Goal: Task Accomplishment & Management: Manage account settings

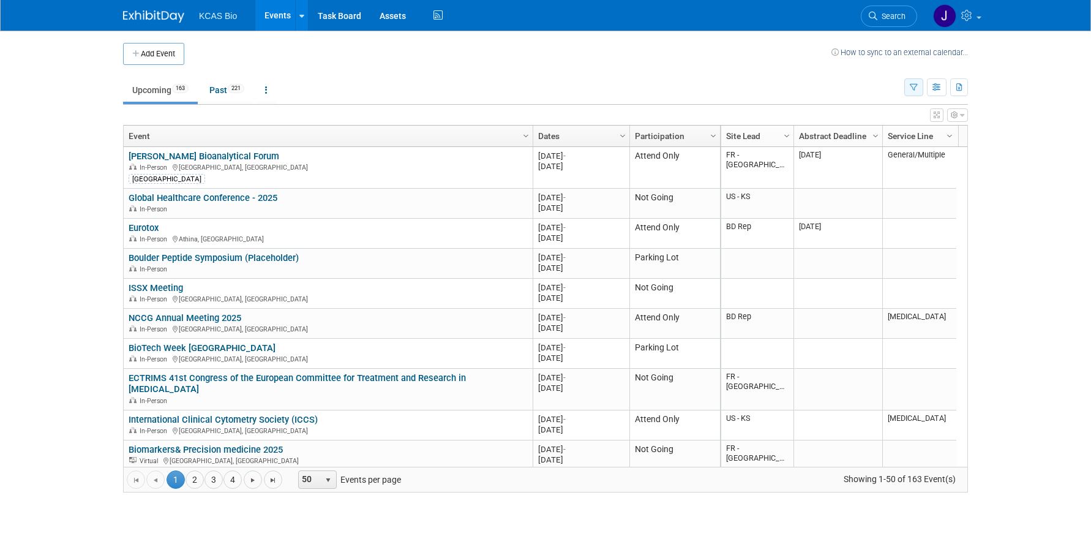
click at [913, 85] on icon "button" at bounding box center [914, 88] width 8 height 8
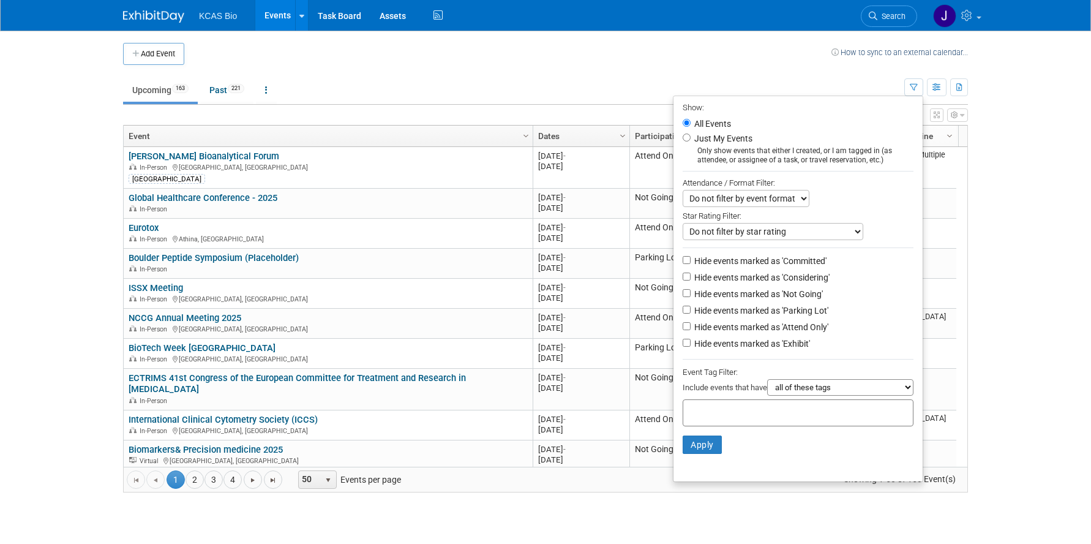
click at [677, 303] on li "Hide events marked as 'Not Going'" at bounding box center [798, 295] width 249 height 17
click at [683, 296] on input "Hide events marked as 'Not Going'" at bounding box center [687, 293] width 8 height 8
checkbox input "true"
click at [683, 314] on input "Hide events marked as 'Parking Lot'" at bounding box center [687, 310] width 8 height 8
checkbox input "true"
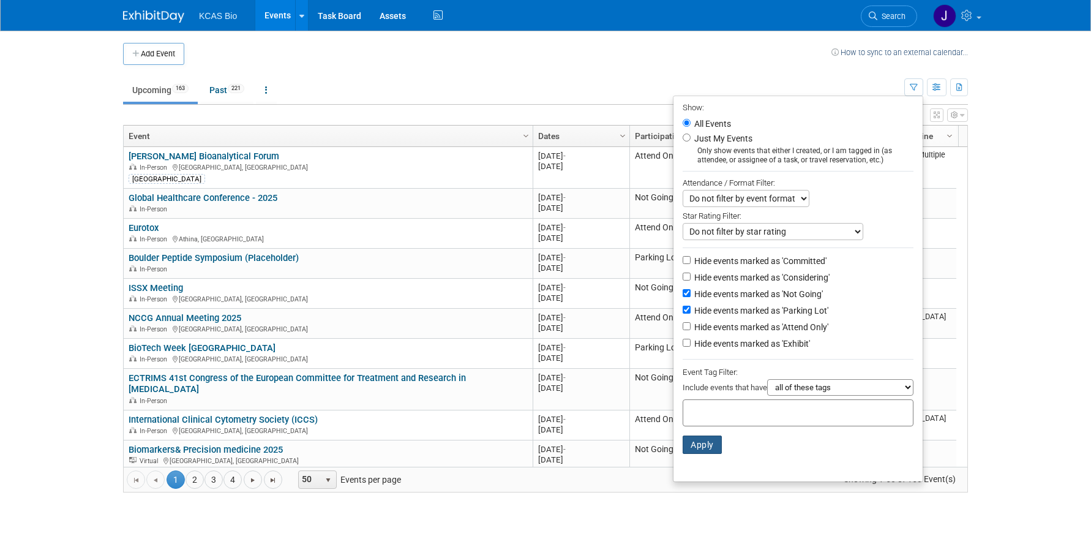
click at [700, 454] on button "Apply" at bounding box center [702, 444] width 39 height 18
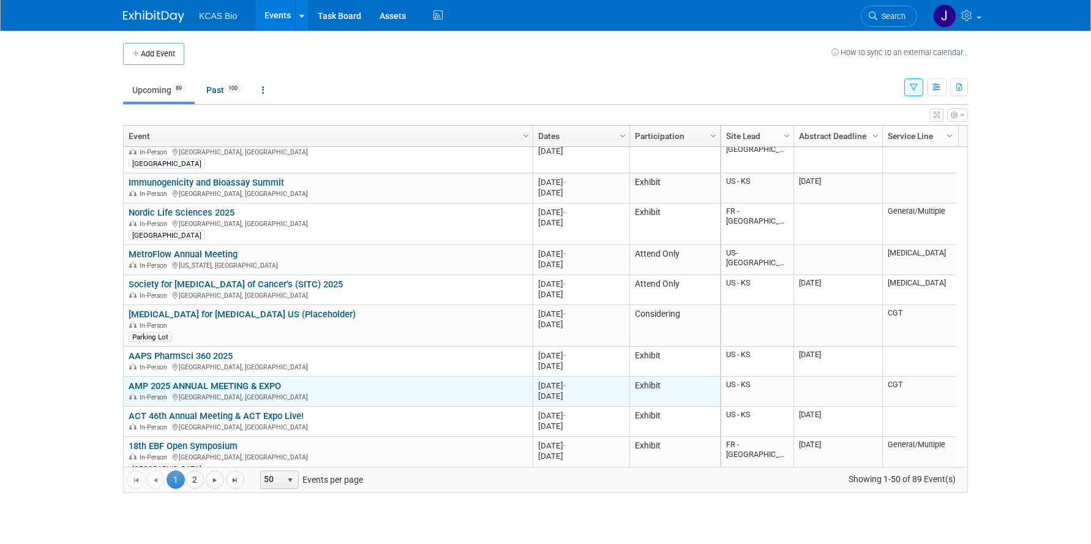
scroll to position [220, 0]
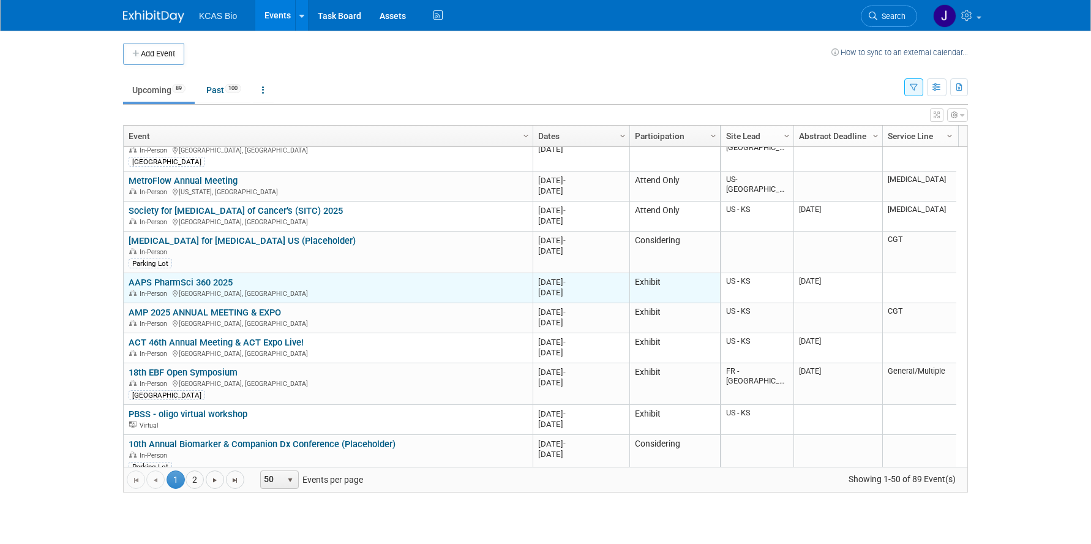
click at [205, 282] on link "AAPS PharmSci 360 2025" at bounding box center [181, 282] width 104 height 11
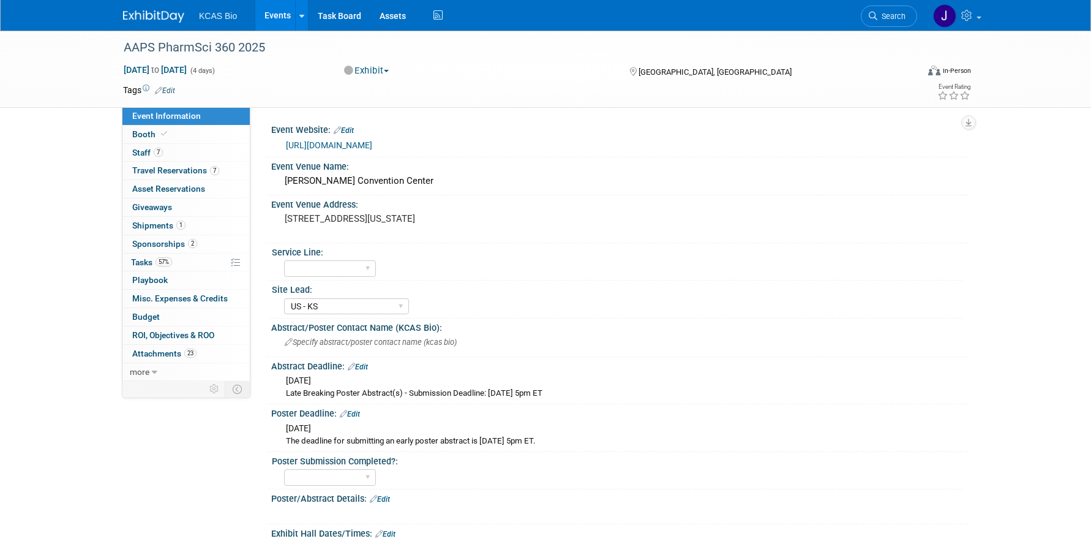
select select "US - KS"
click at [157, 145] on link "7 Staff 7" at bounding box center [185, 153] width 127 height 18
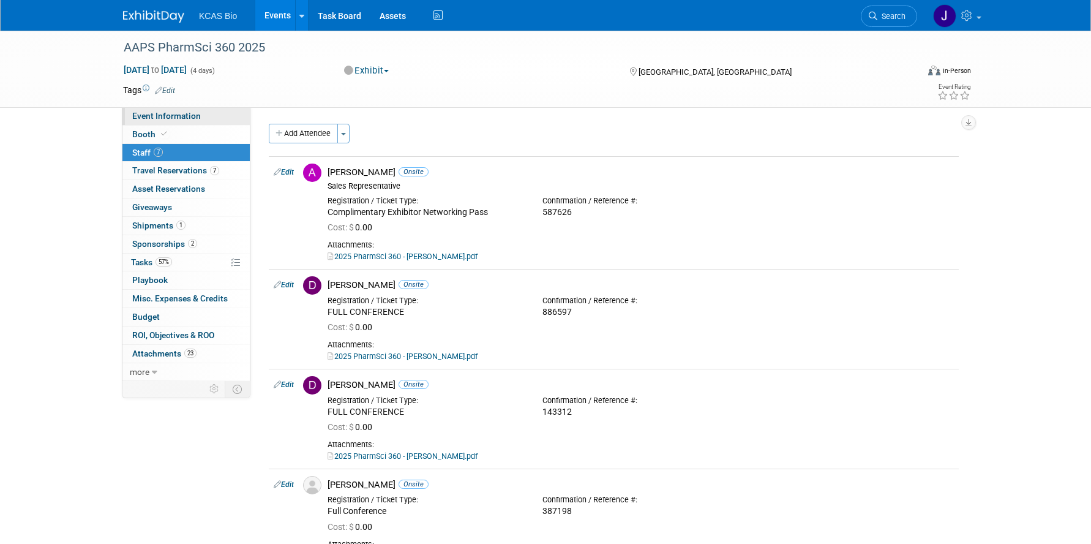
click at [176, 118] on span "Event Information" at bounding box center [166, 116] width 69 height 10
select select "US - KS"
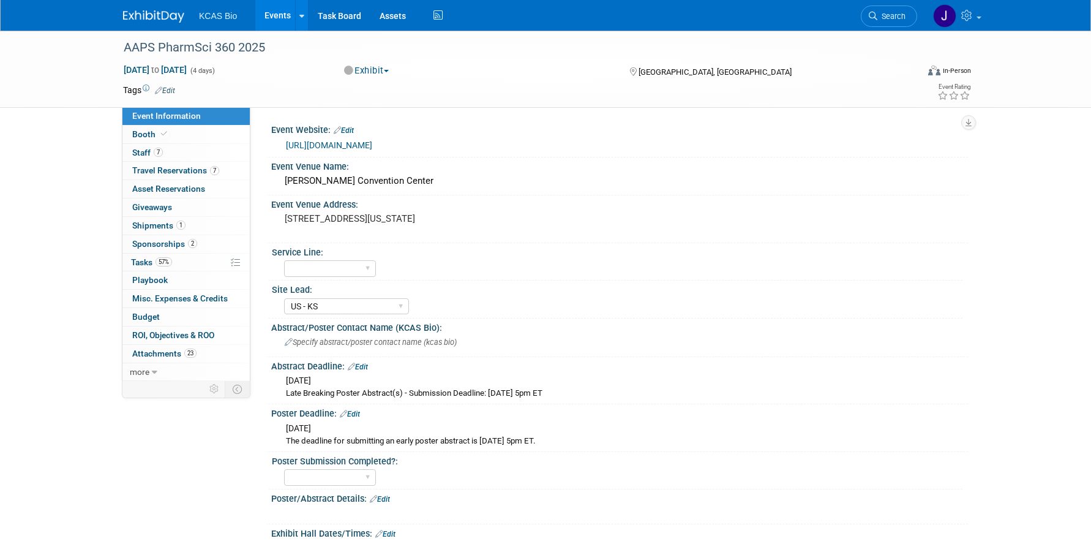
click at [361, 147] on link "[URL][DOMAIN_NAME]" at bounding box center [329, 145] width 86 height 10
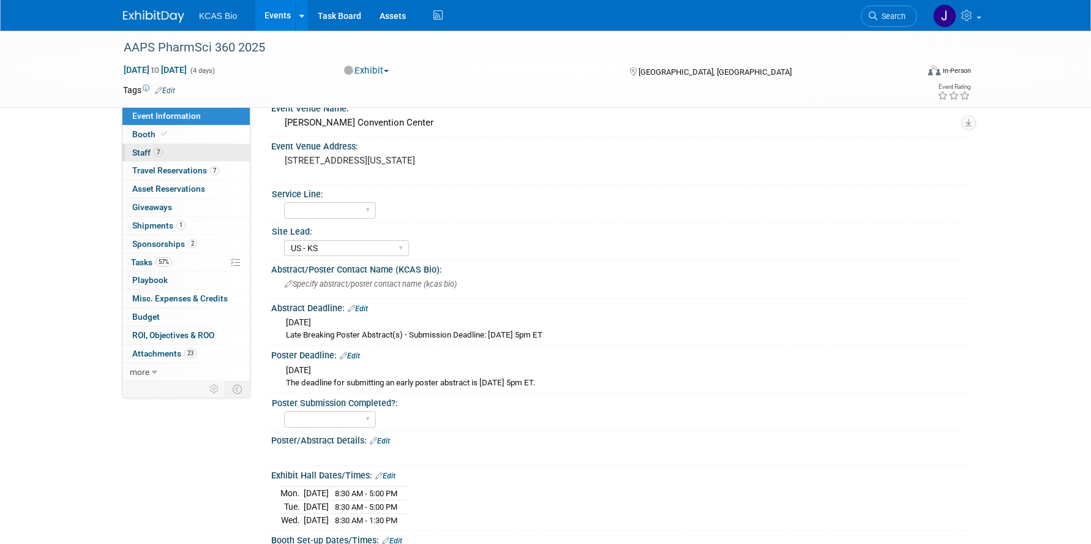
scroll to position [61, 0]
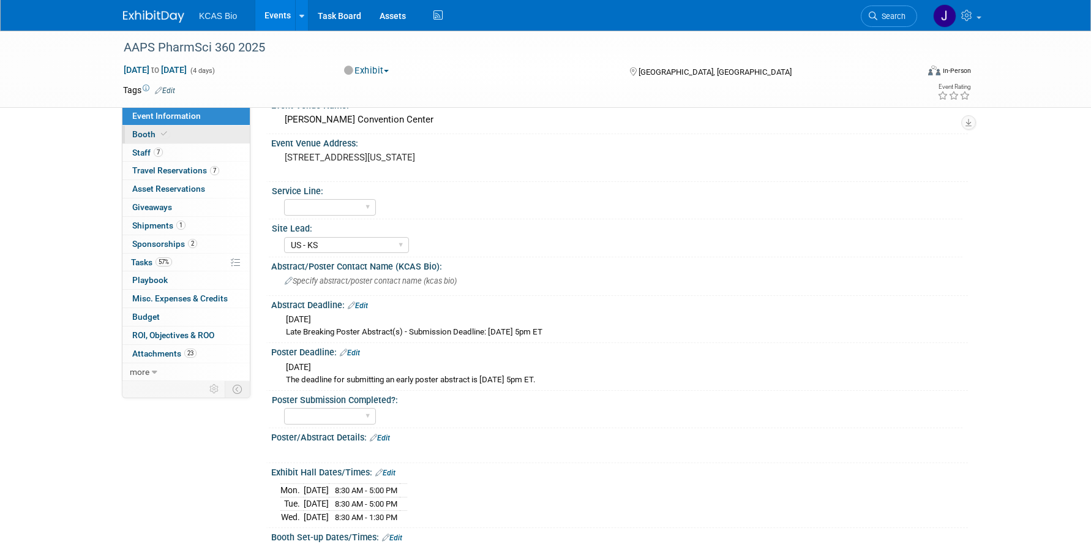
click at [178, 140] on link "Booth" at bounding box center [185, 135] width 127 height 18
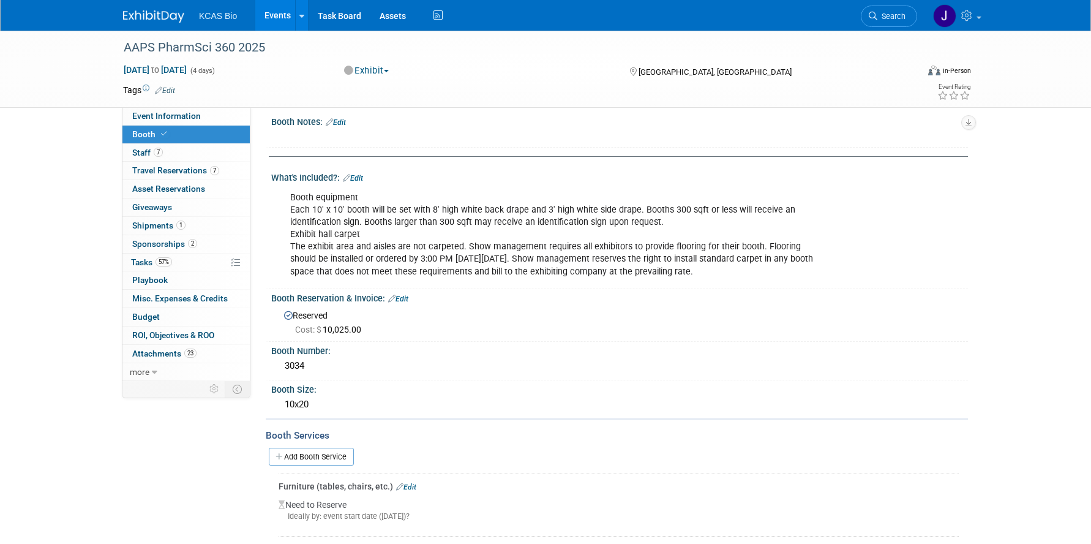
scroll to position [0, 0]
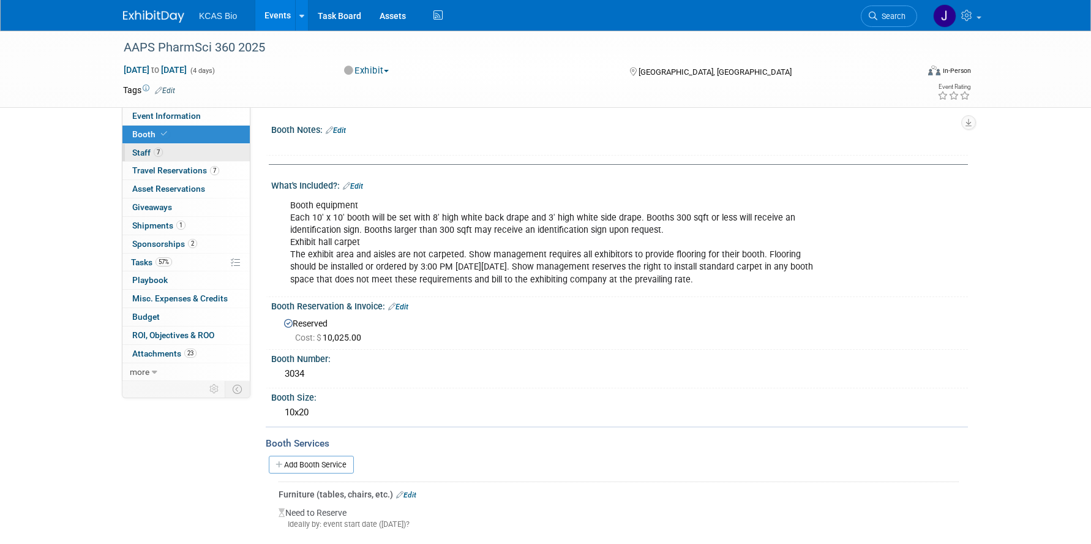
click at [160, 156] on span "7" at bounding box center [158, 152] width 9 height 9
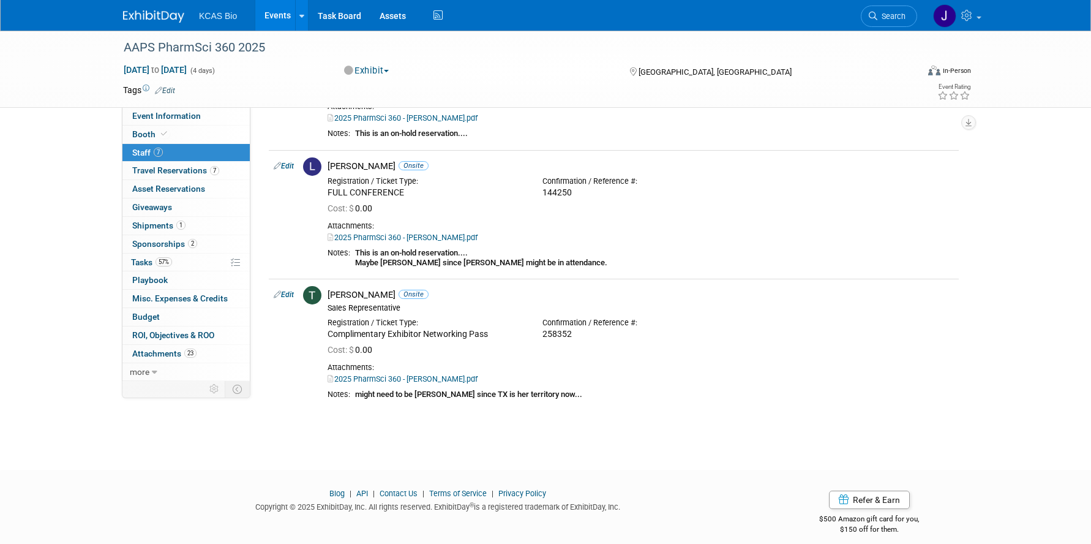
scroll to position [551, 0]
click at [401, 390] on b "might need to be Breanna since TX is her territory now..." at bounding box center [468, 393] width 227 height 9
click at [288, 292] on link "Edit" at bounding box center [284, 294] width 20 height 9
select select "60c32084-5f6b-4fb3-94f8-7af67095fc0c"
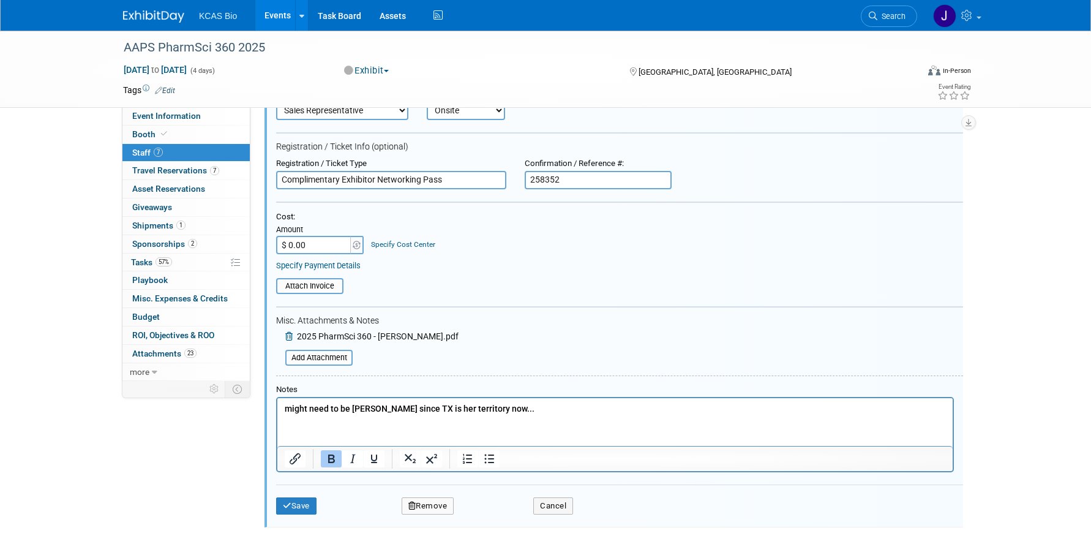
scroll to position [922, 0]
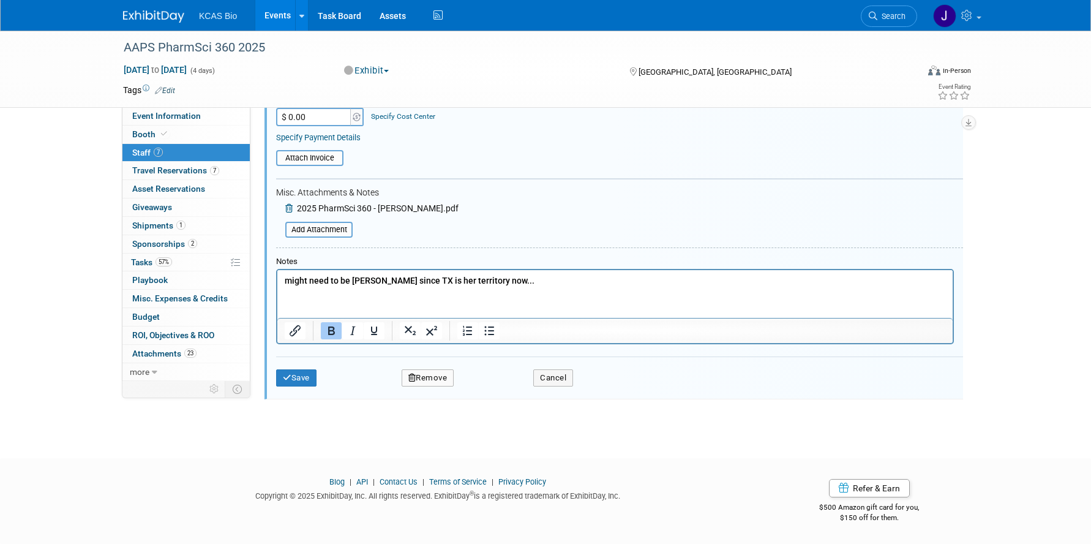
drag, startPoint x: 547, startPoint y: 279, endPoint x: 554, endPoint y: 279, distance: 6.7
click at [552, 279] on p "might need to be Breanna since TX is her territory now..." at bounding box center [615, 280] width 661 height 12
click at [302, 374] on button "Save" at bounding box center [296, 377] width 40 height 17
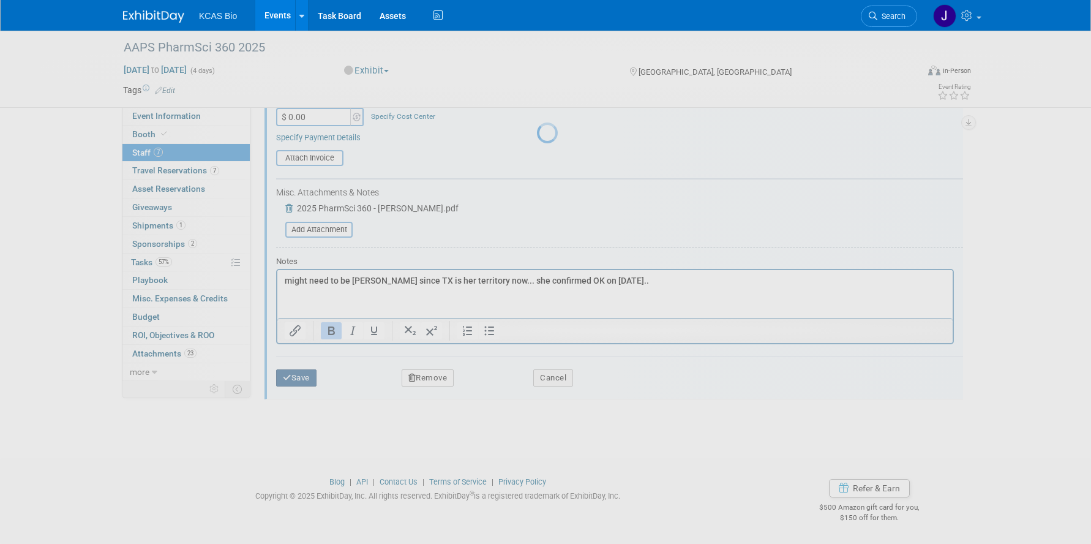
scroll to position [562, 0]
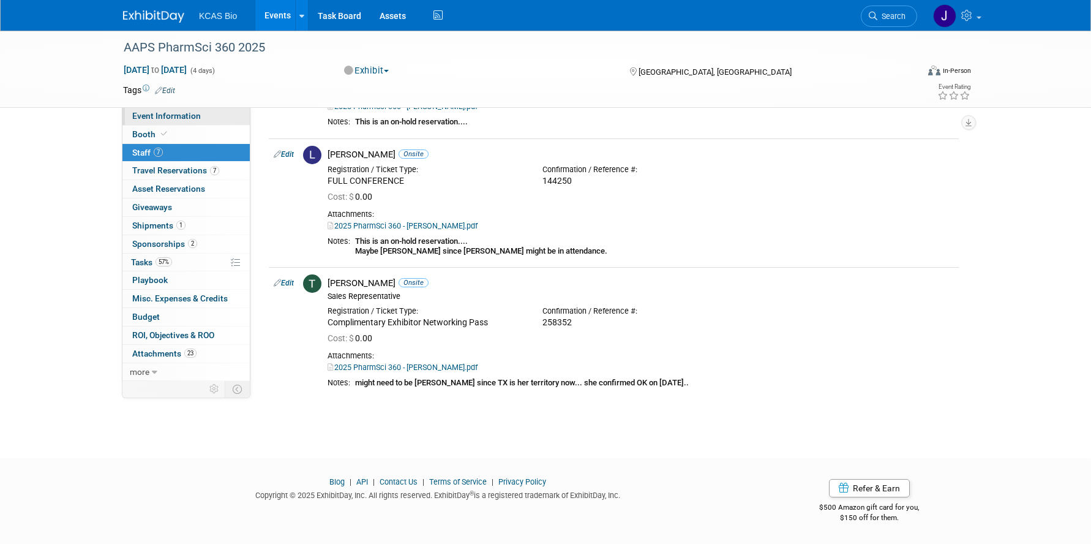
click at [173, 118] on span "Event Information" at bounding box center [166, 116] width 69 height 10
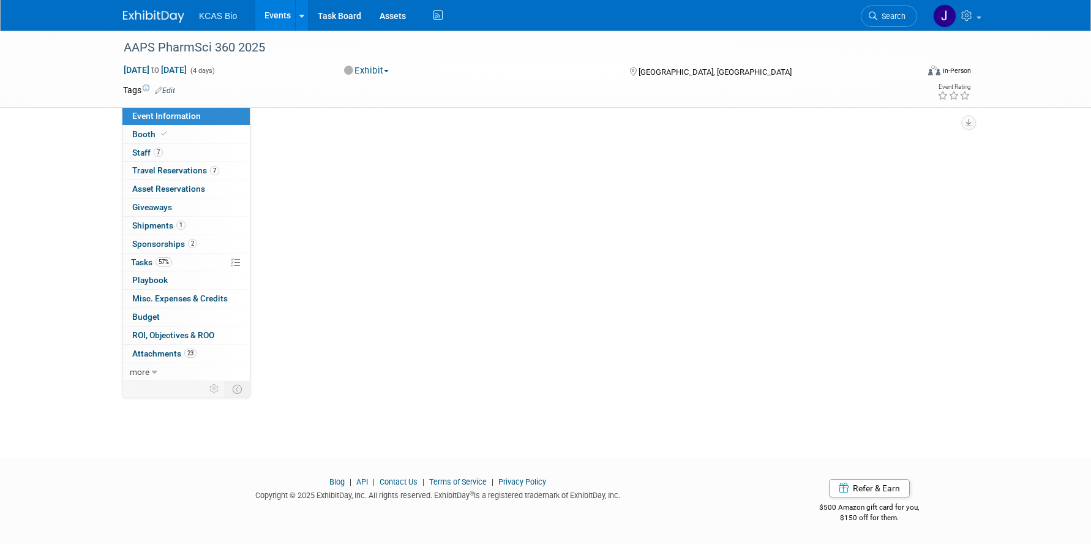
scroll to position [0, 0]
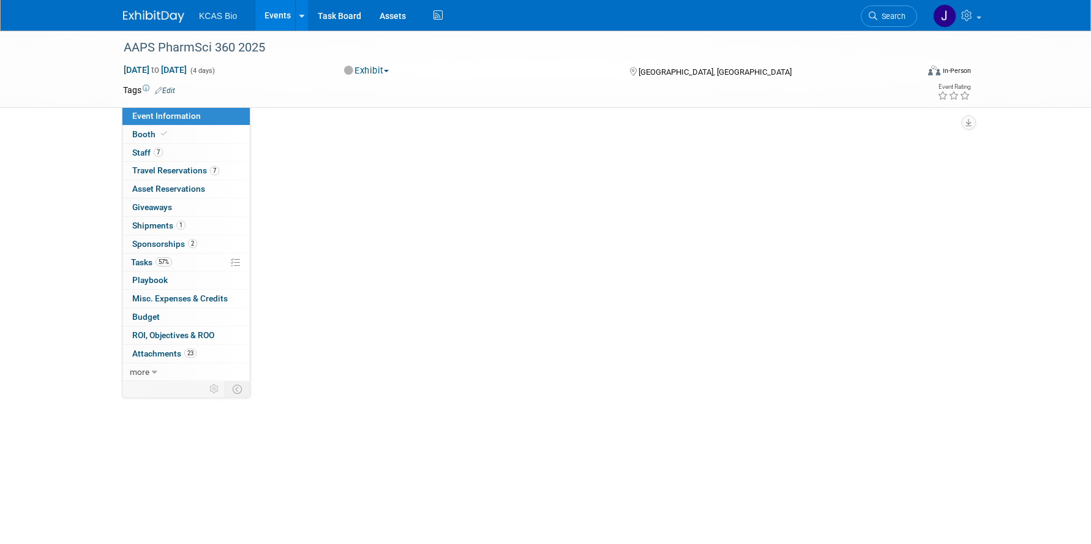
select select "US - KS"
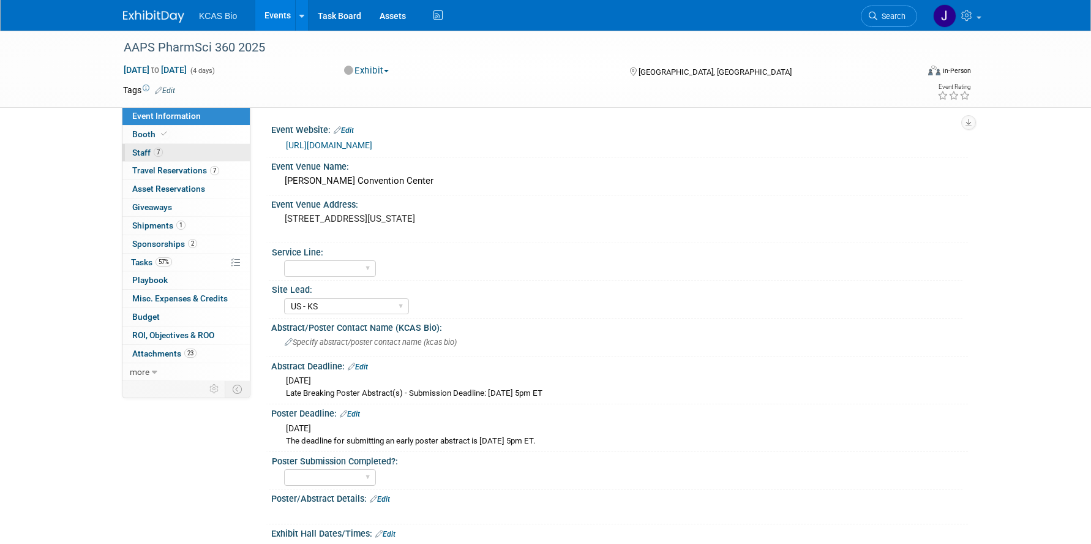
click at [157, 159] on link "7 Staff 7" at bounding box center [185, 153] width 127 height 18
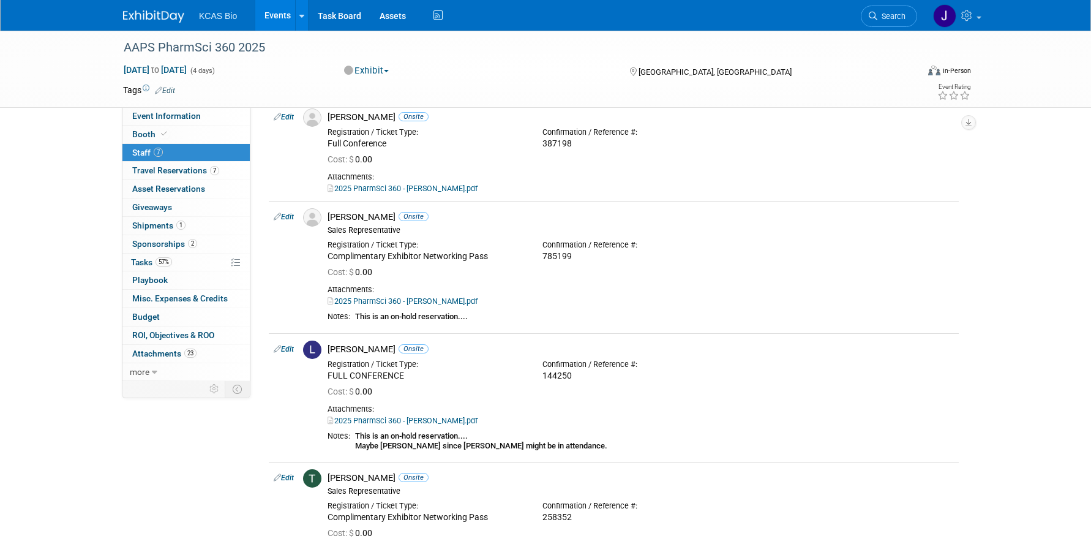
scroll to position [562, 0]
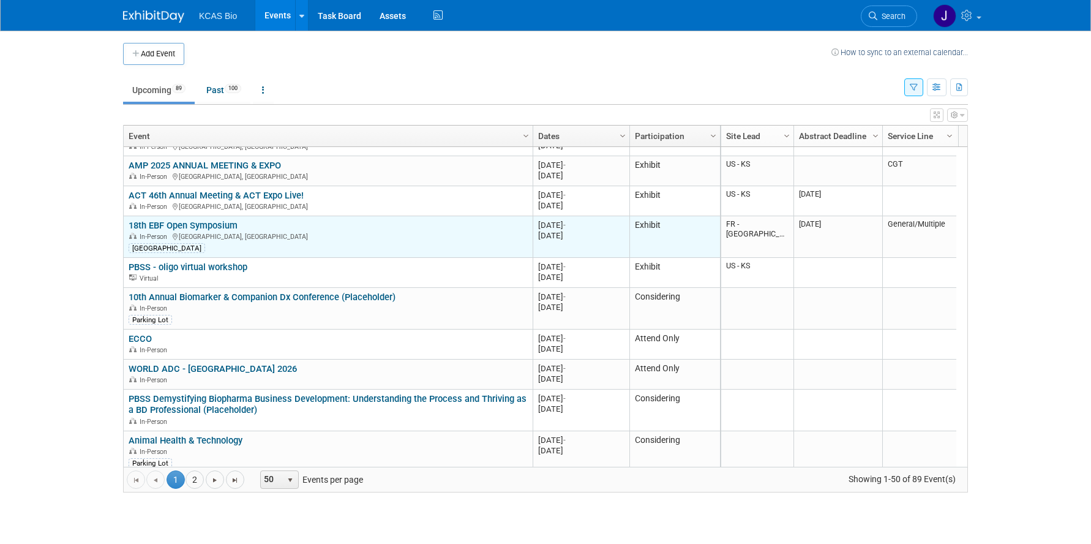
scroll to position [294, 0]
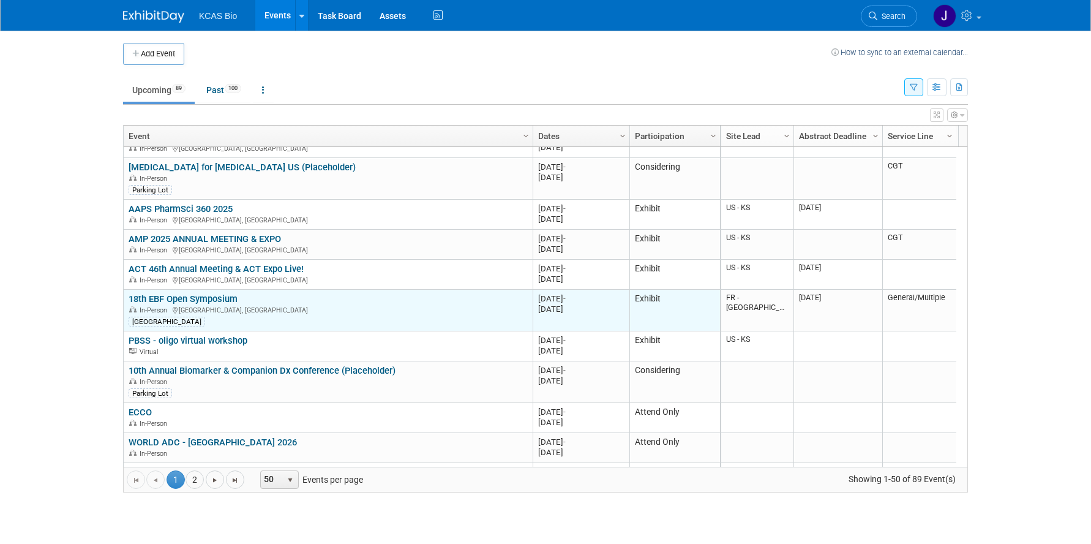
click at [213, 299] on link "18th EBF Open Symposium" at bounding box center [183, 298] width 109 height 11
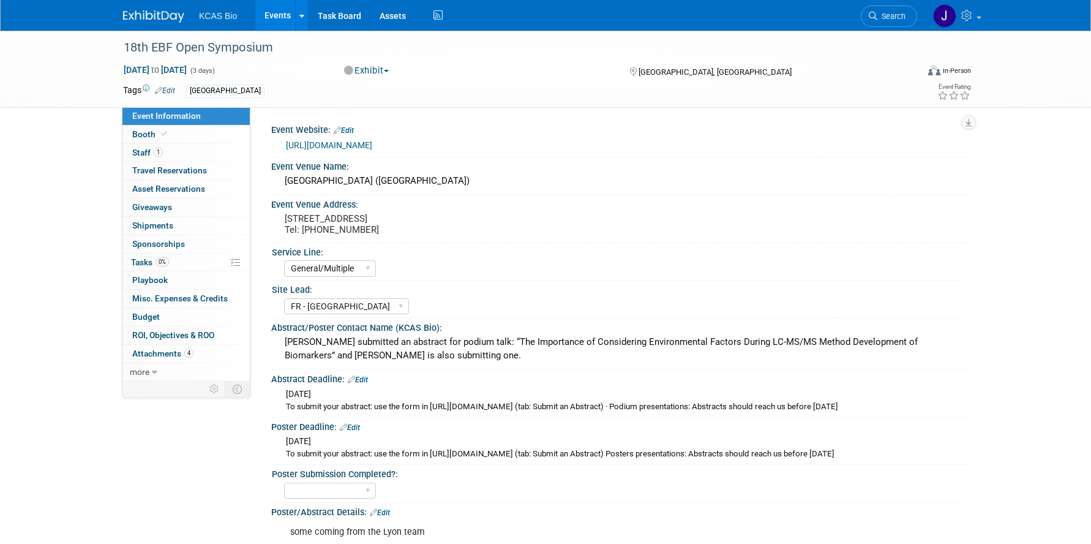
select select "General/Multiple"
select select "FR - [GEOGRAPHIC_DATA]"
click at [160, 150] on span "1" at bounding box center [158, 152] width 9 height 9
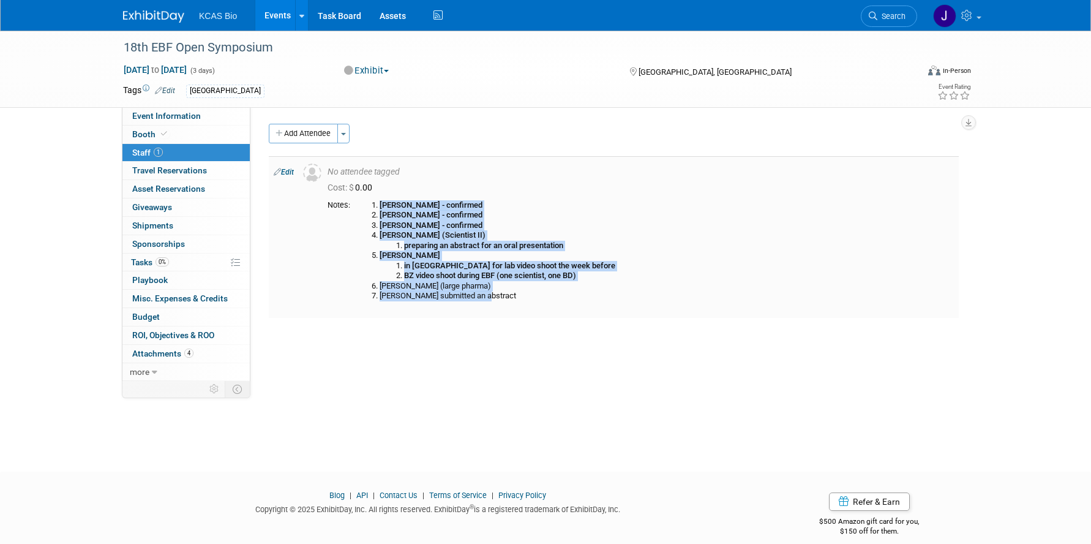
drag, startPoint x: 489, startPoint y: 296, endPoint x: 375, endPoint y: 205, distance: 145.9
click at [375, 205] on ol "Charisse - confirmed Grégoire - confirmed Christine - confirmed Blandine (Scien…" at bounding box center [654, 250] width 599 height 101
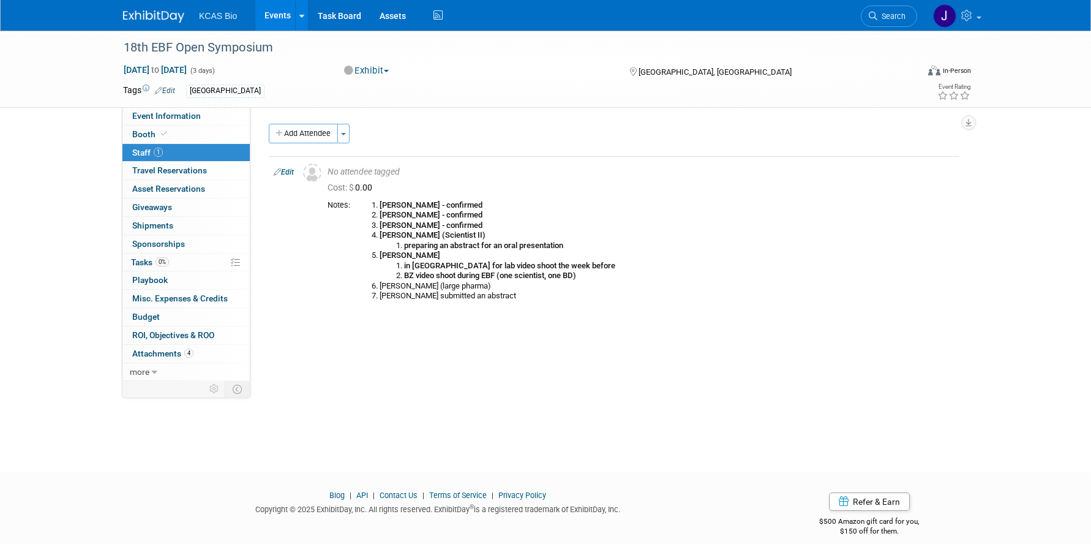
click at [419, 329] on div "Add Attendee Toggle Dropdown Quick -Tag Attendees Apply X (me) select all" at bounding box center [614, 227] width 690 height 206
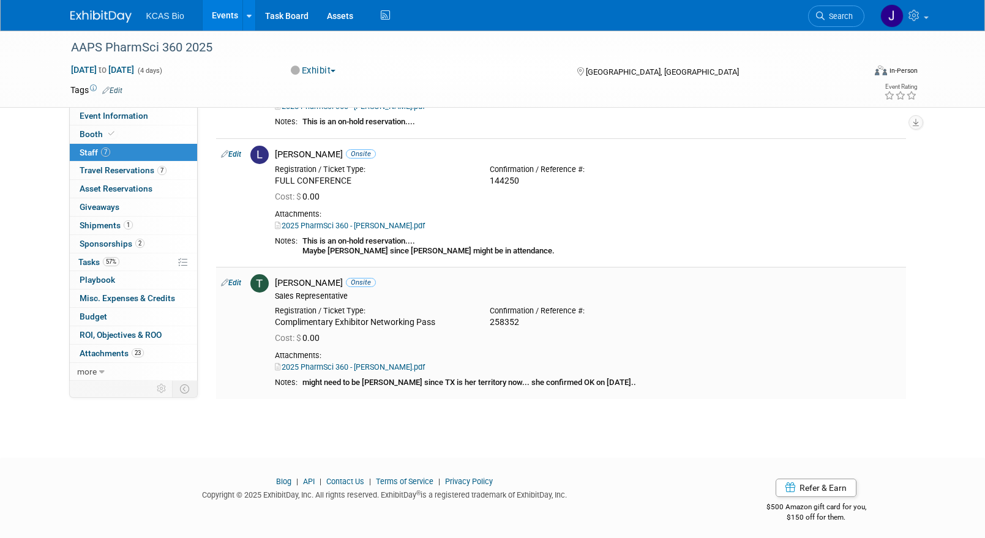
click at [225, 283] on icon at bounding box center [224, 282] width 7 height 13
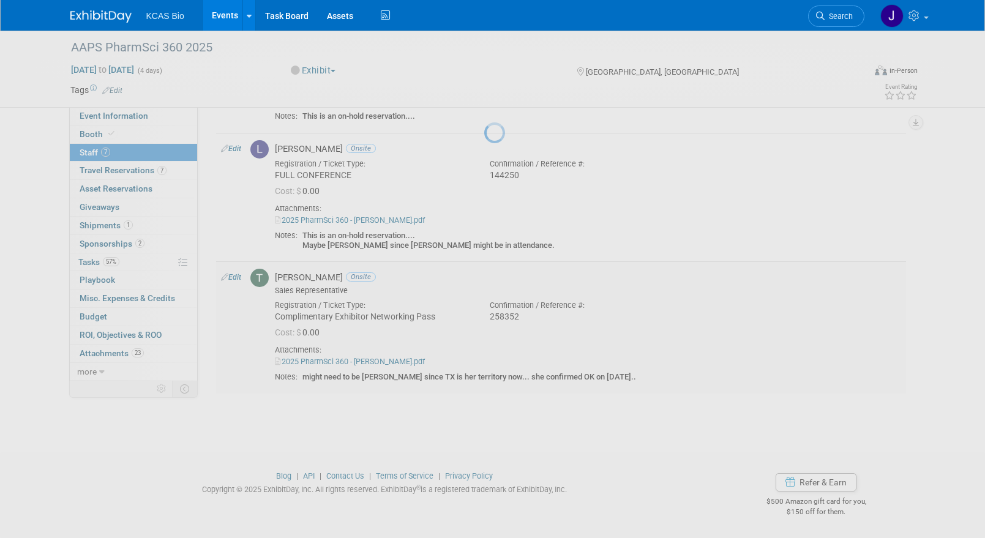
select select "60c32084-5f6b-4fb3-94f8-7af67095fc0c"
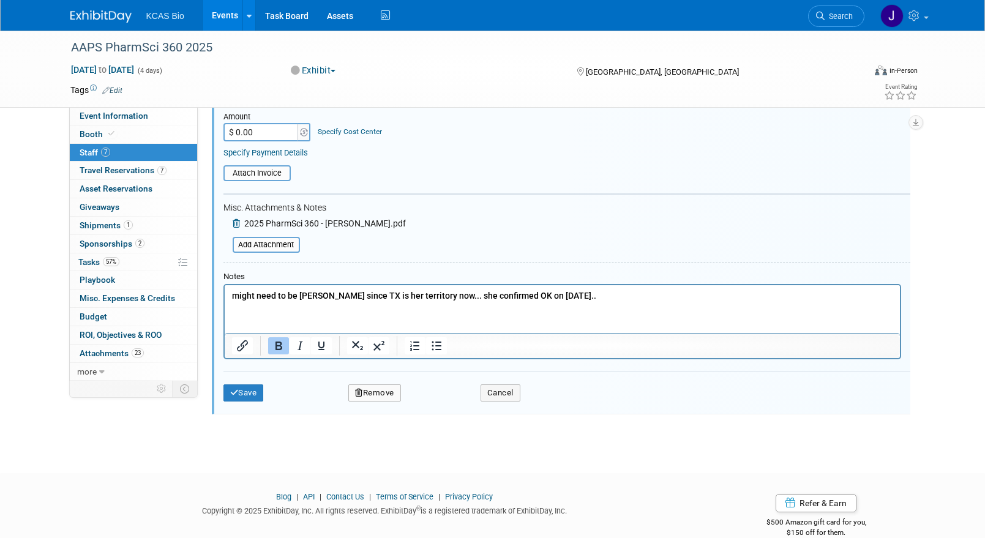
scroll to position [913, 0]
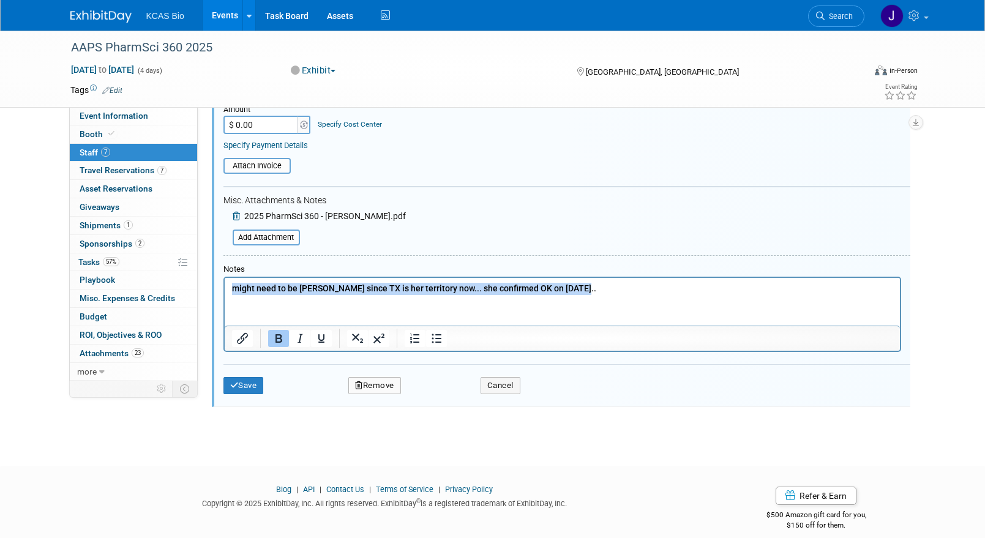
drag, startPoint x: 446, startPoint y: 289, endPoint x: 228, endPoint y: 292, distance: 217.4
click at [228, 292] on html "might need to be [PERSON_NAME] since TX is her territory now... she confirmed O…" at bounding box center [562, 285] width 676 height 17
click at [508, 384] on button "Cancel" at bounding box center [501, 385] width 40 height 17
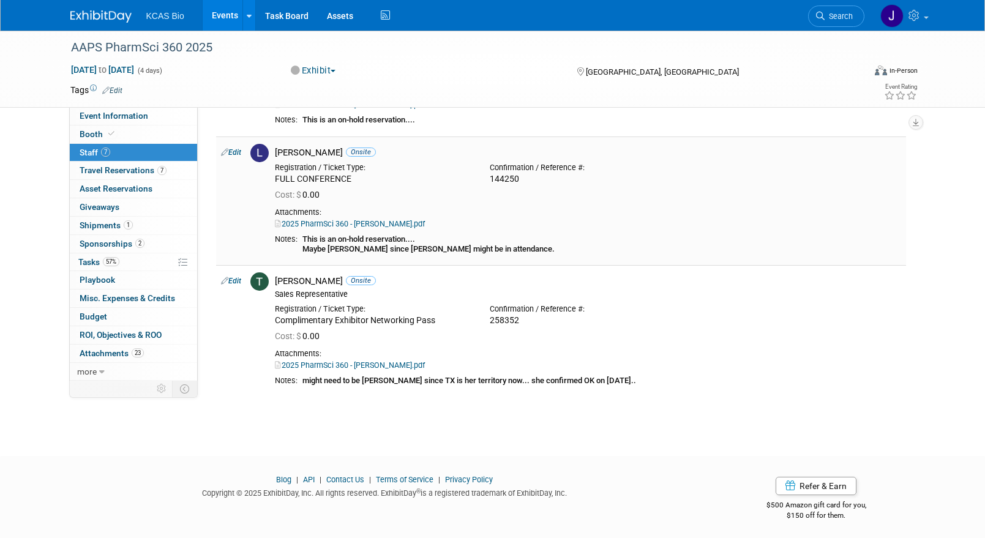
scroll to position [568, 0]
